Goal: Task Accomplishment & Management: Complete application form

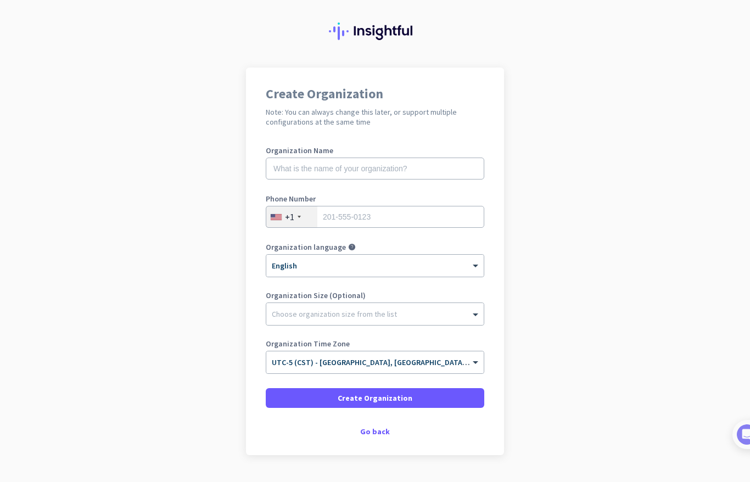
scroll to position [49, 0]
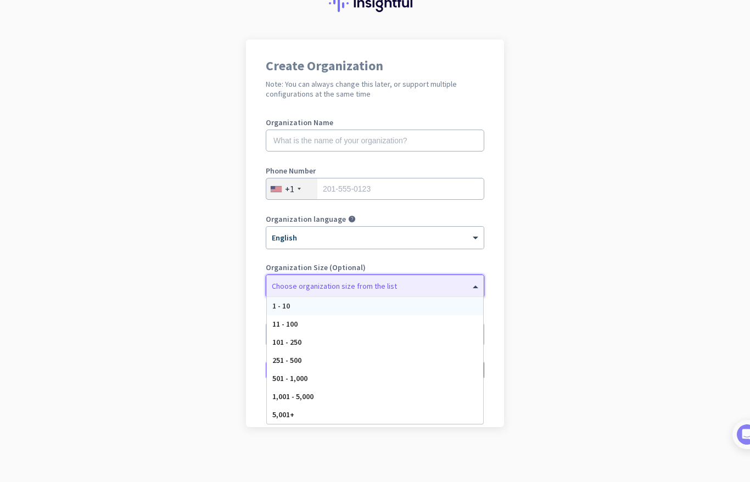
click at [361, 285] on div at bounding box center [375, 283] width 218 height 11
click at [221, 286] on app-onboarding-organization "Create Organization Note: You can always change this later, or support multiple…" at bounding box center [375, 261] width 750 height 443
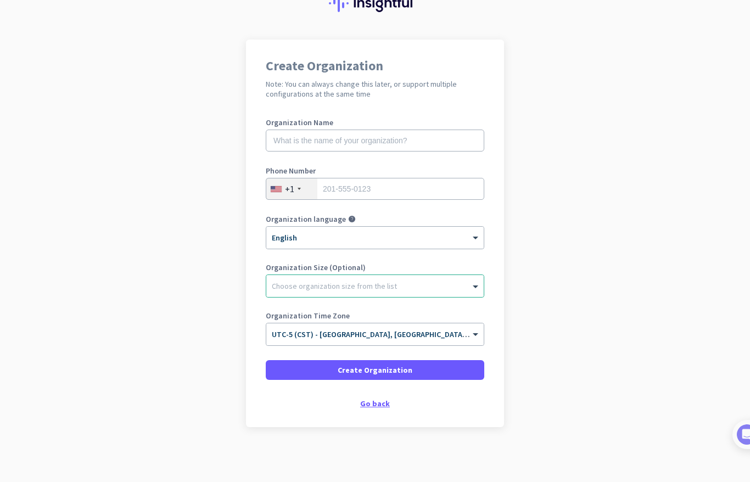
click at [361, 405] on div "Go back" at bounding box center [375, 404] width 219 height 8
